Goal: Find specific page/section: Find specific page/section

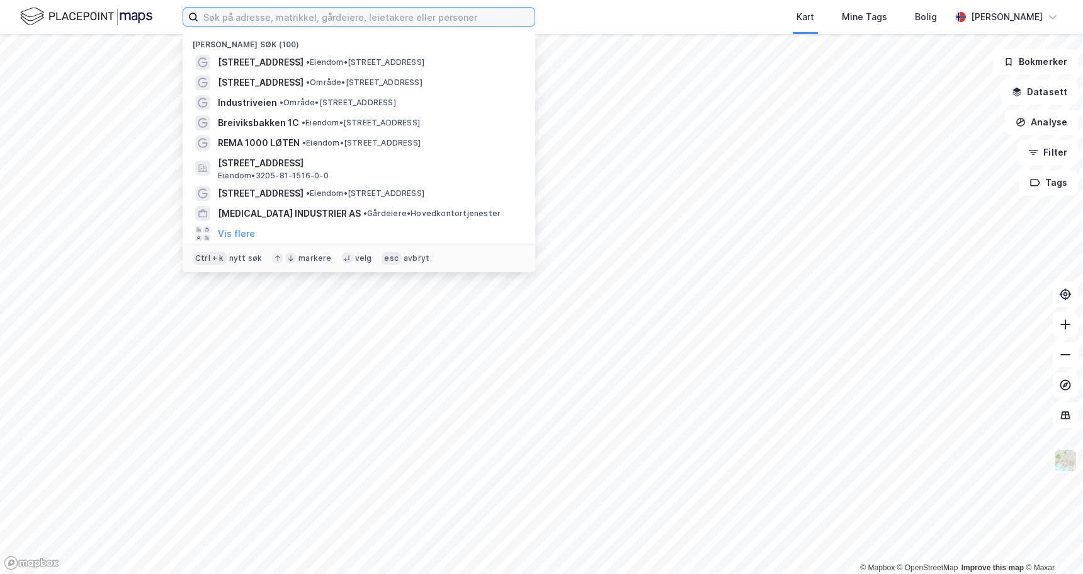
click at [455, 21] on input at bounding box center [366, 17] width 336 height 19
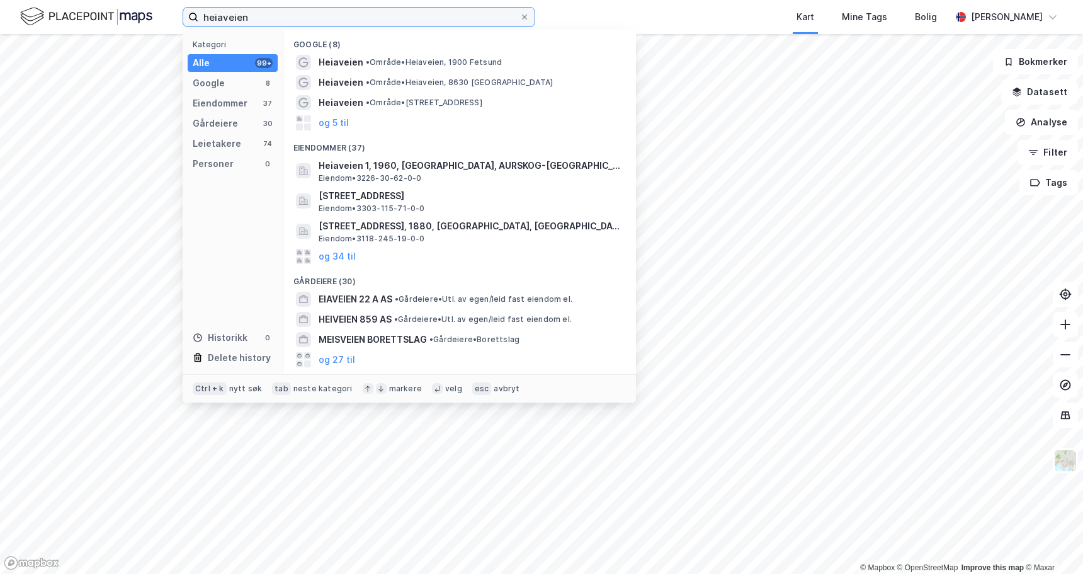
click at [348, 8] on input "heiaveien" at bounding box center [358, 17] width 321 height 19
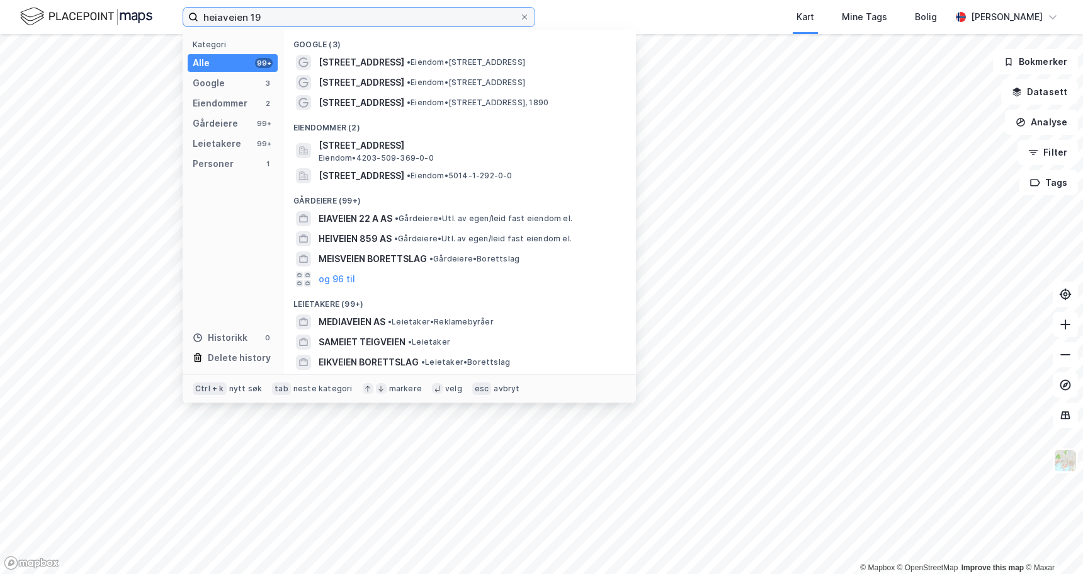
click at [339, 9] on input "heiaveien 19" at bounding box center [358, 17] width 321 height 19
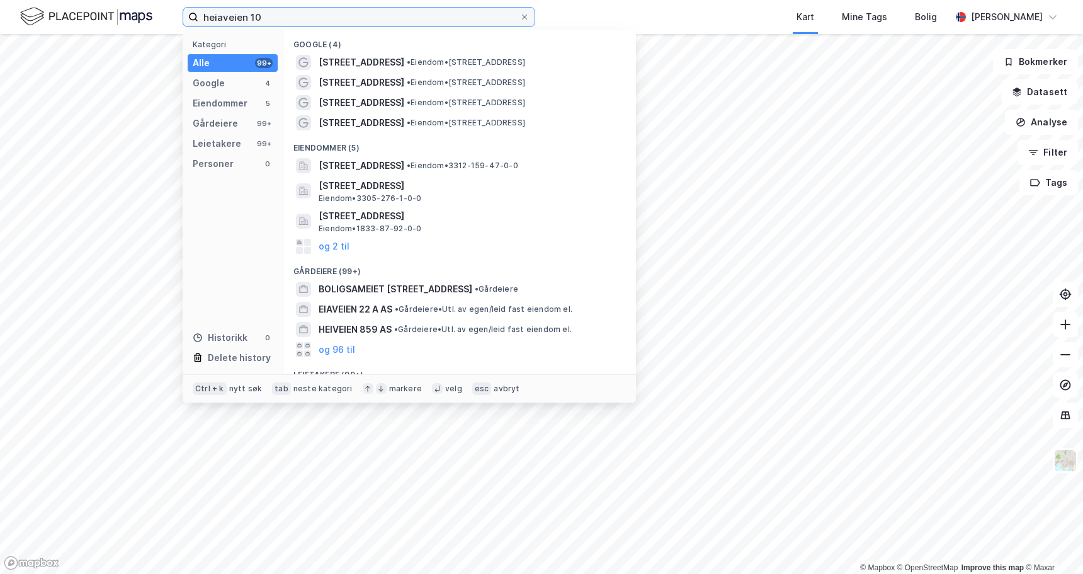
click at [314, 20] on input "heiaveien 10" at bounding box center [358, 17] width 321 height 19
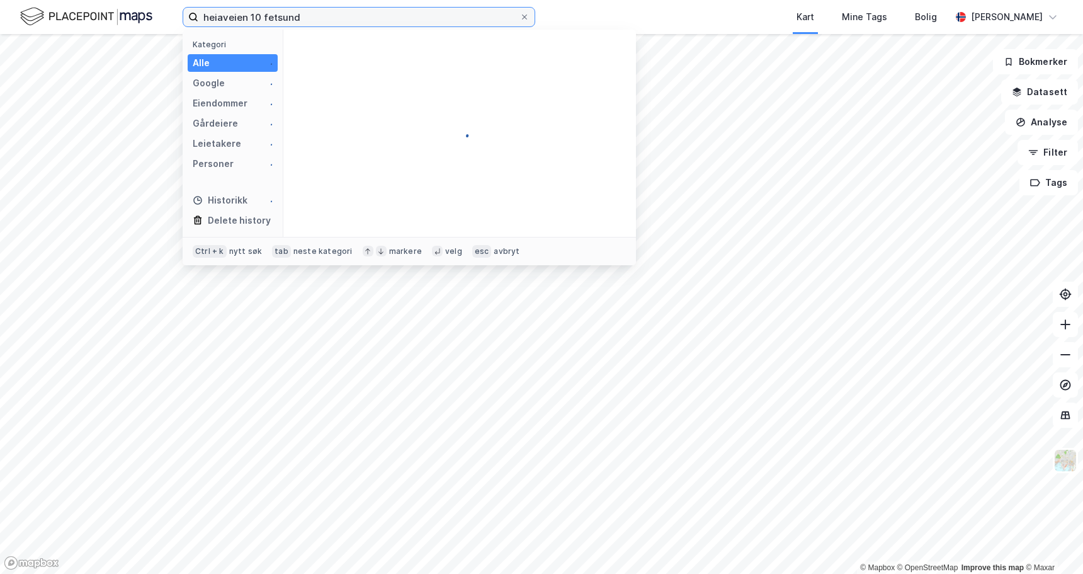
type input "heiaveien 10 fetsund"
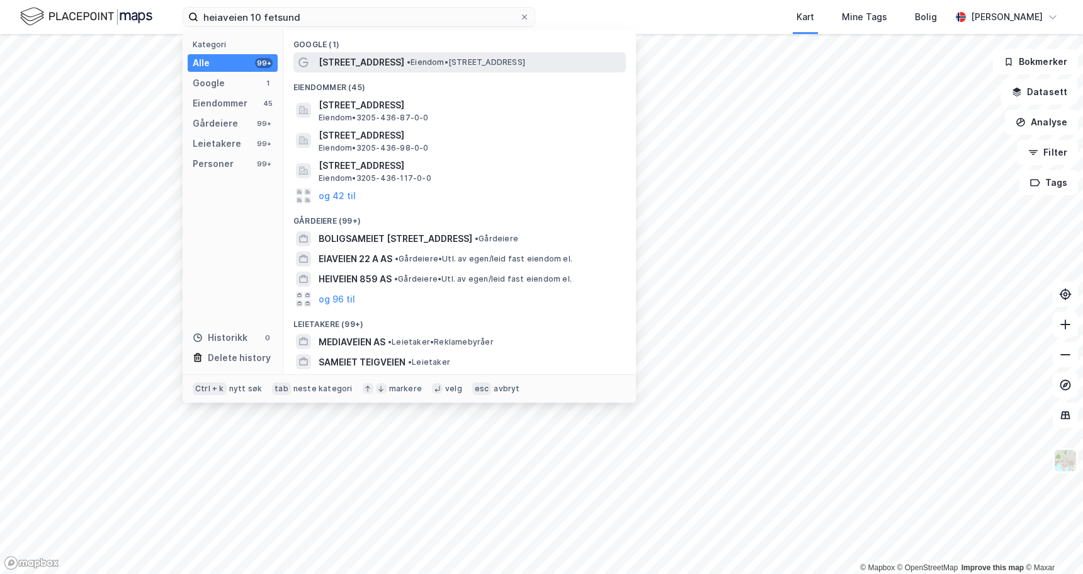
click at [344, 60] on span "[STREET_ADDRESS]" at bounding box center [362, 62] width 86 height 15
